Goal: Check status: Check status

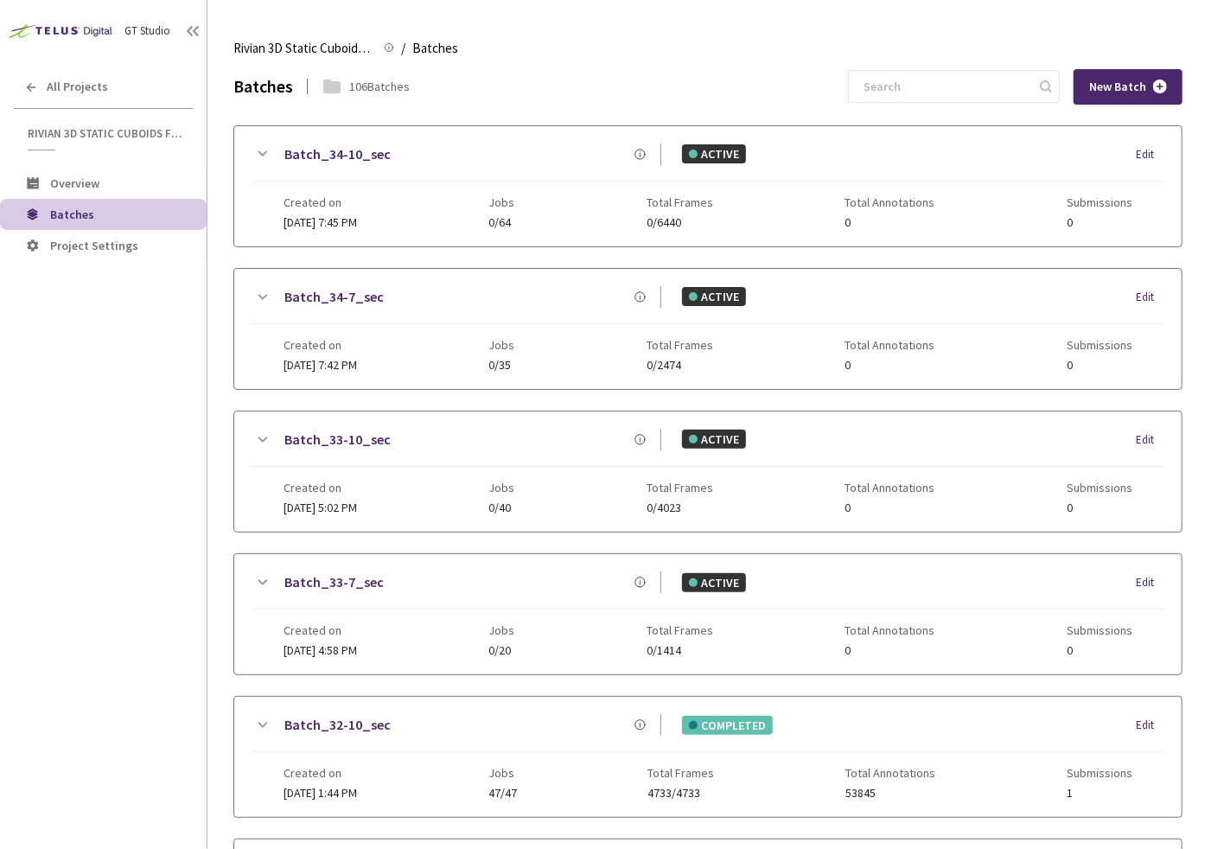
scroll to position [1000, 0]
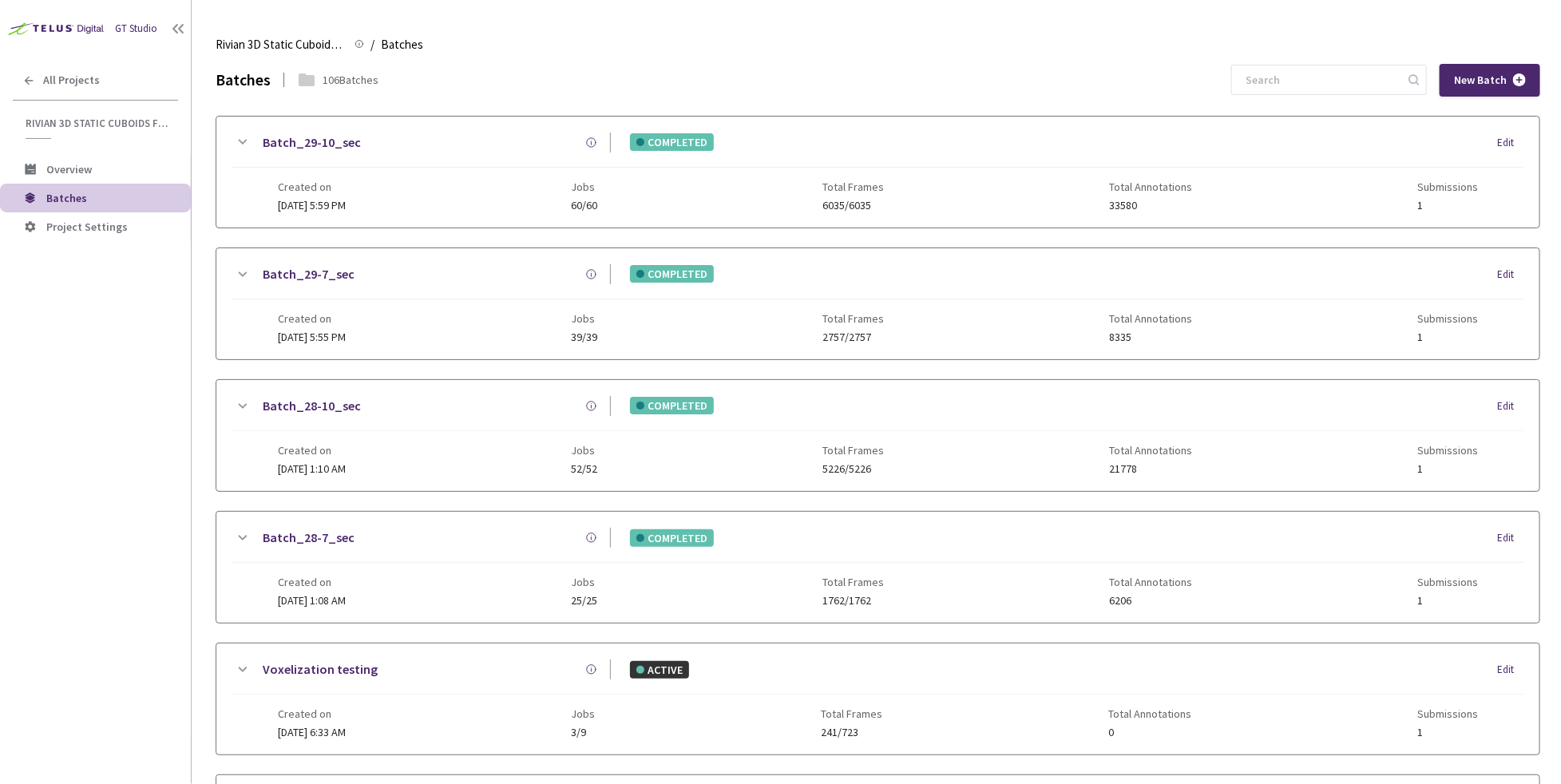
scroll to position [923, 0]
